Goal: Transaction & Acquisition: Purchase product/service

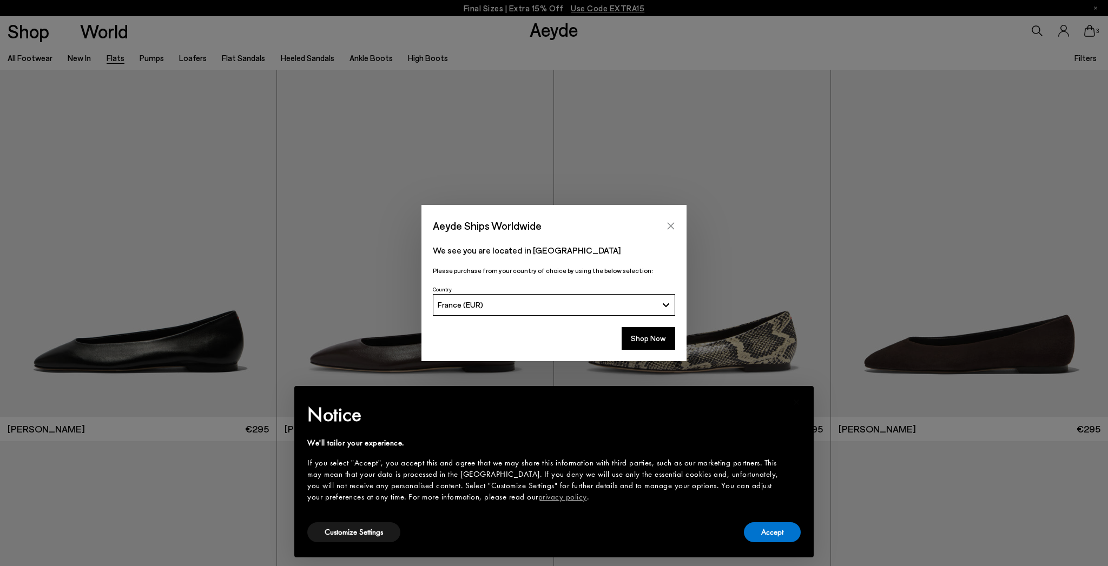
click at [670, 226] on icon "Close" at bounding box center [671, 225] width 7 height 7
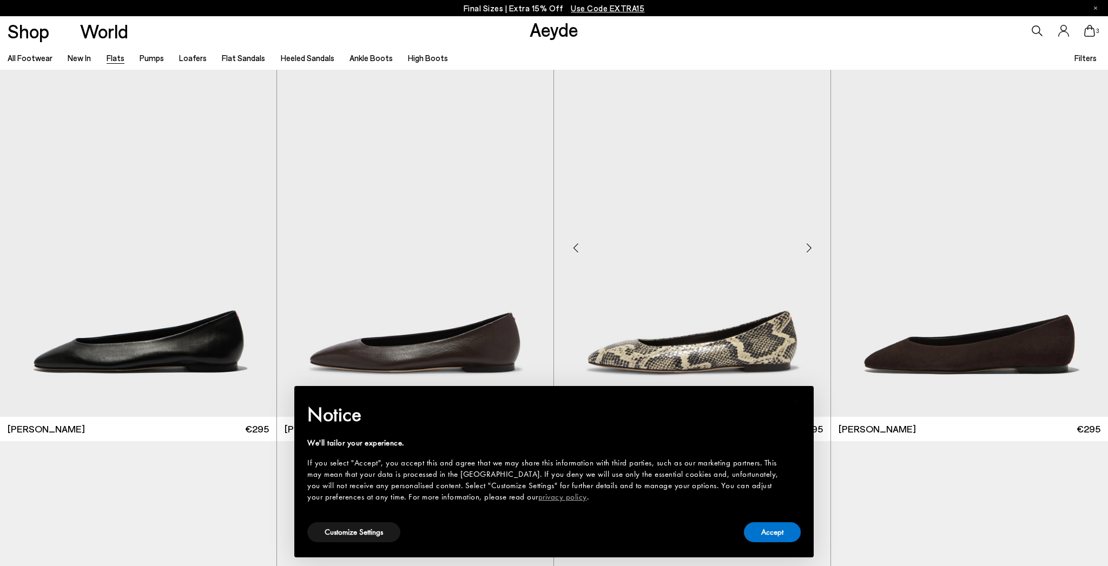
click at [668, 228] on img "1 / 6" at bounding box center [692, 243] width 276 height 347
click at [762, 533] on button "Accept" at bounding box center [772, 533] width 57 height 20
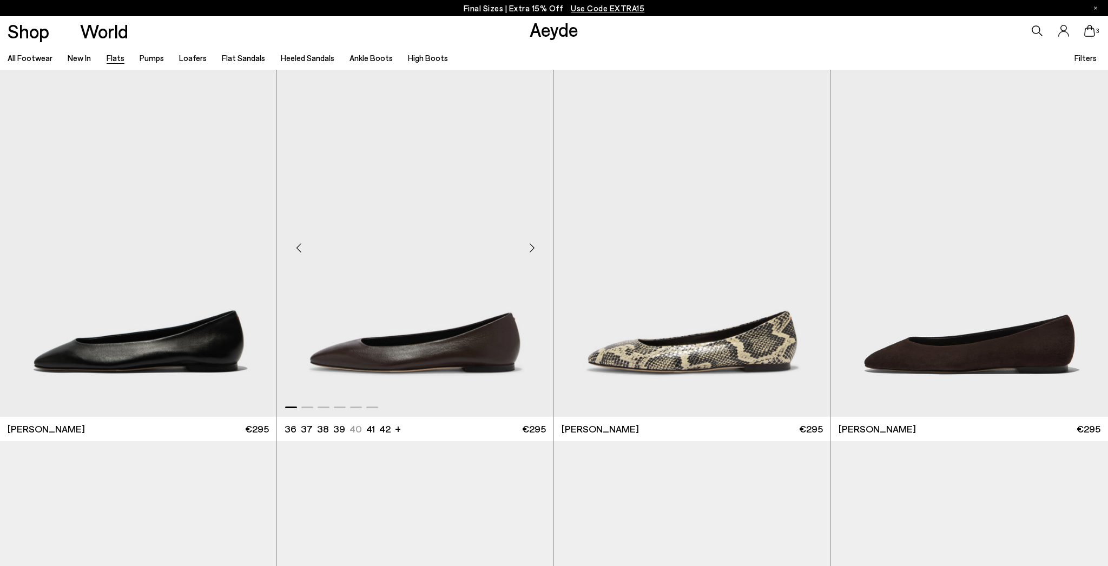
click at [421, 352] on img "1 / 6" at bounding box center [415, 243] width 276 height 347
